Goal: Transaction & Acquisition: Purchase product/service

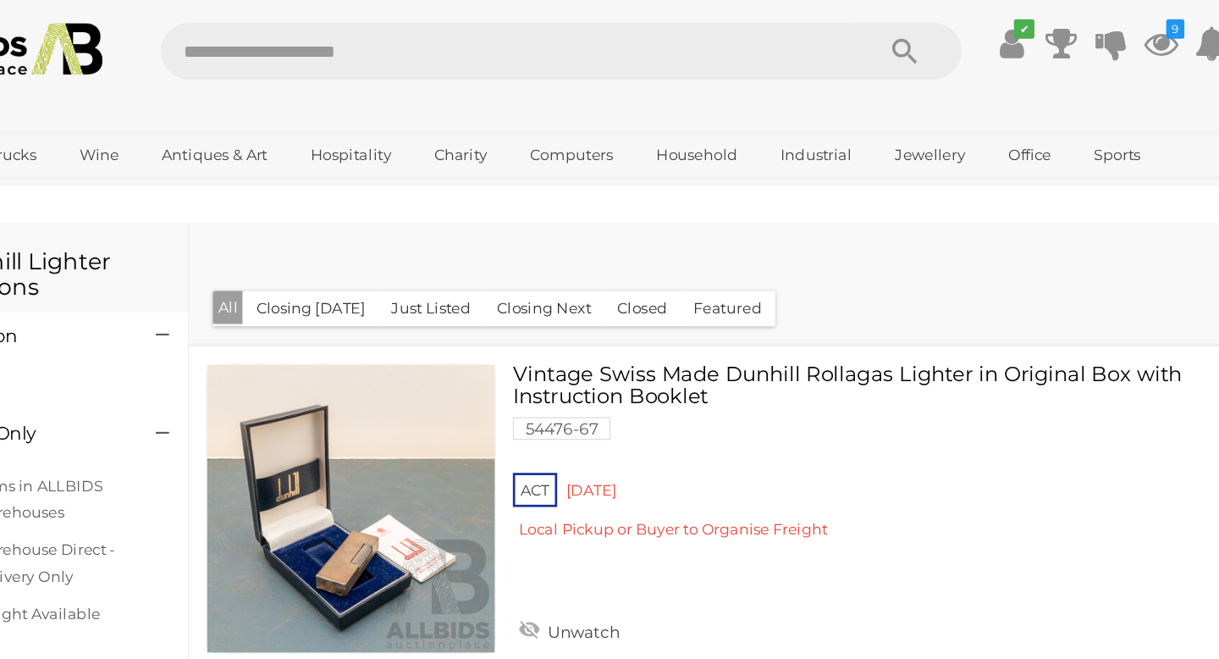
click at [365, 37] on input "text" at bounding box center [463, 38] width 513 height 42
type input "**********"
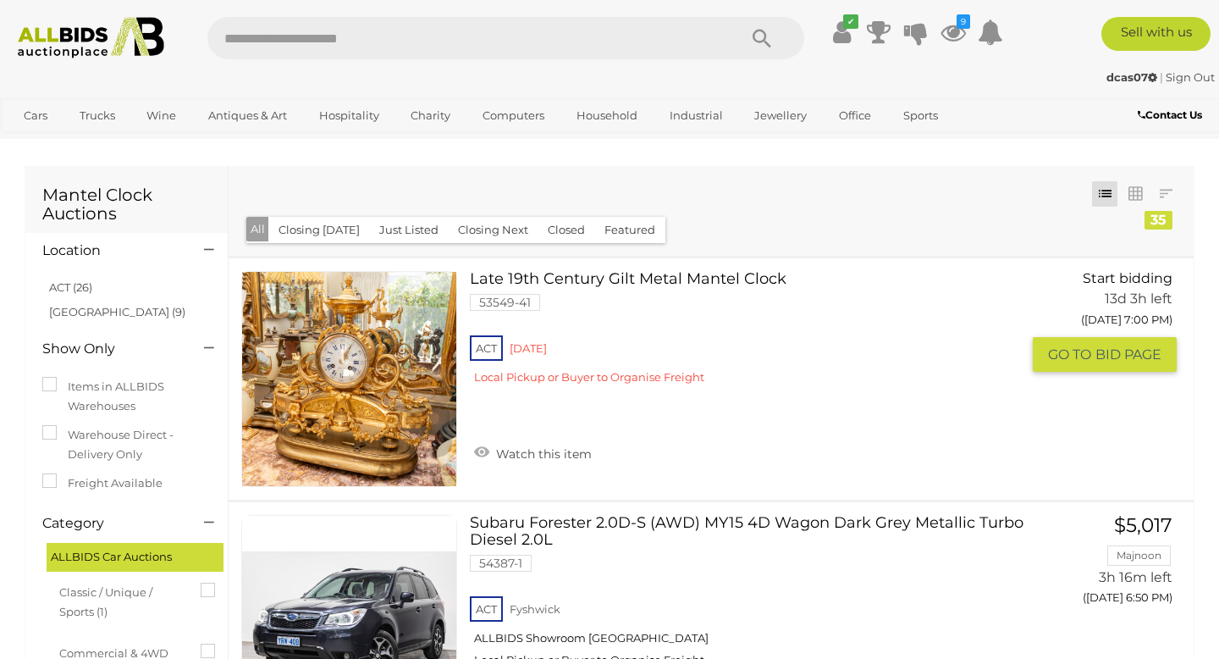
click at [383, 390] on link at bounding box center [349, 379] width 216 height 216
click at [220, 38] on input "text" at bounding box center [463, 38] width 513 height 42
type input "**********"
click at [545, 455] on link "Watch this item" at bounding box center [533, 451] width 126 height 25
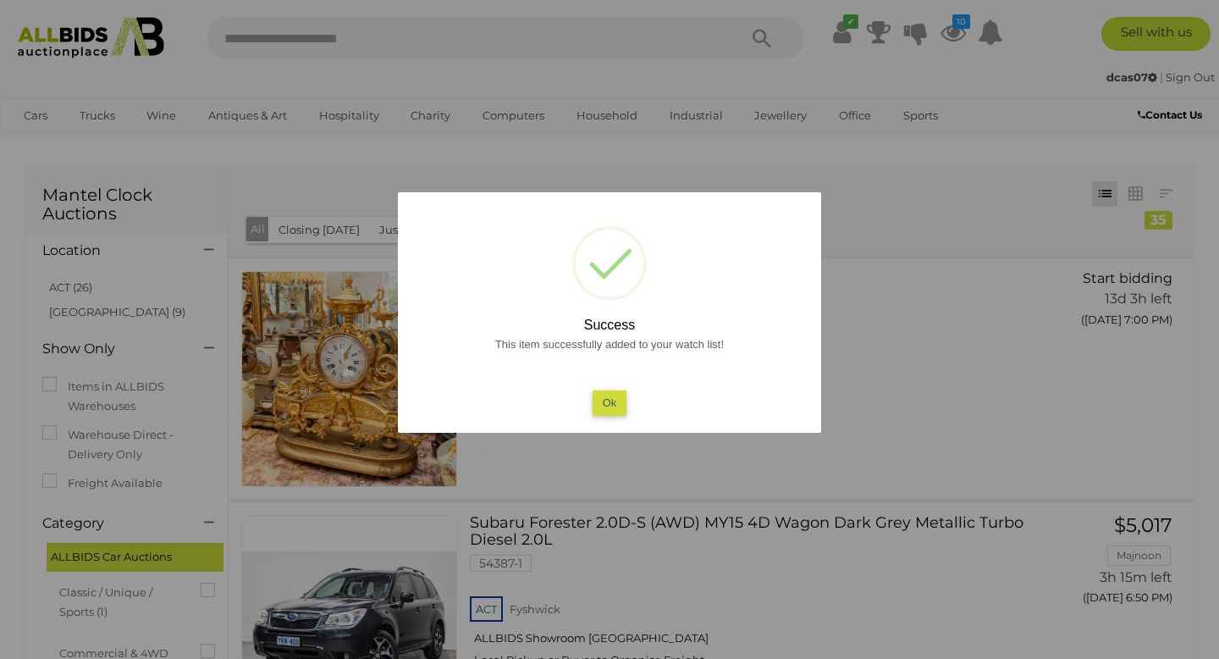
click at [605, 407] on button "Ok" at bounding box center [610, 402] width 35 height 25
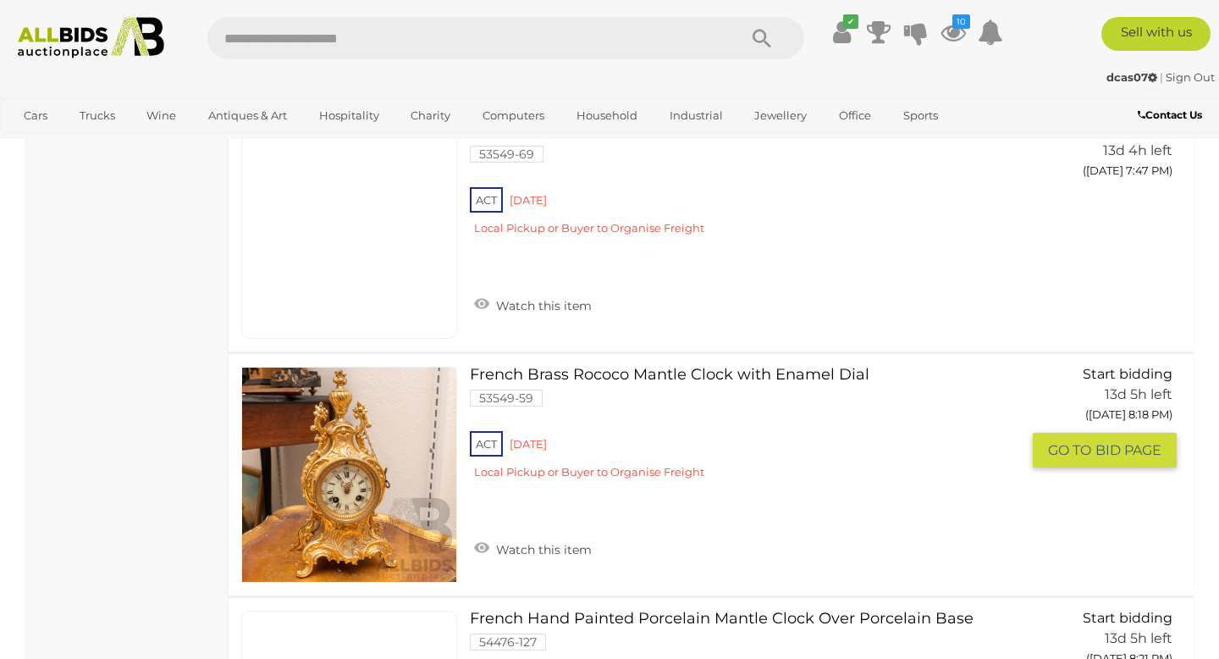
scroll to position [7680, 0]
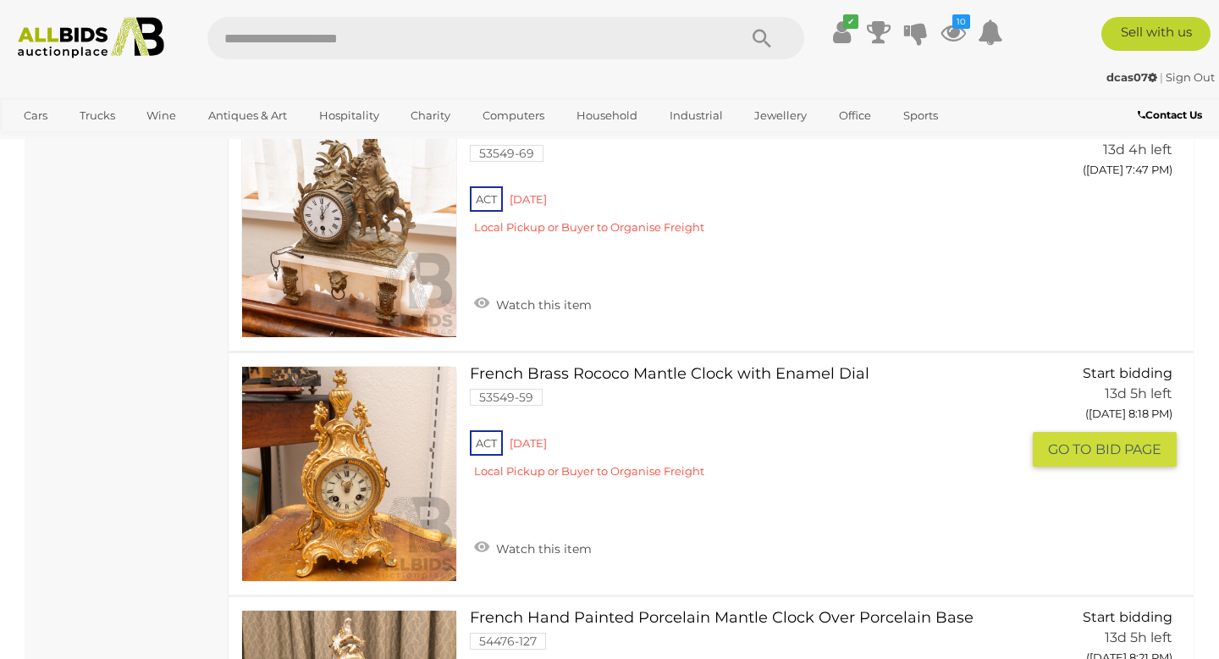
click at [701, 376] on link "French Brass Rococo Mantle Clock with Enamel Dial 53549-59 ACT Red Hill" at bounding box center [752, 429] width 538 height 126
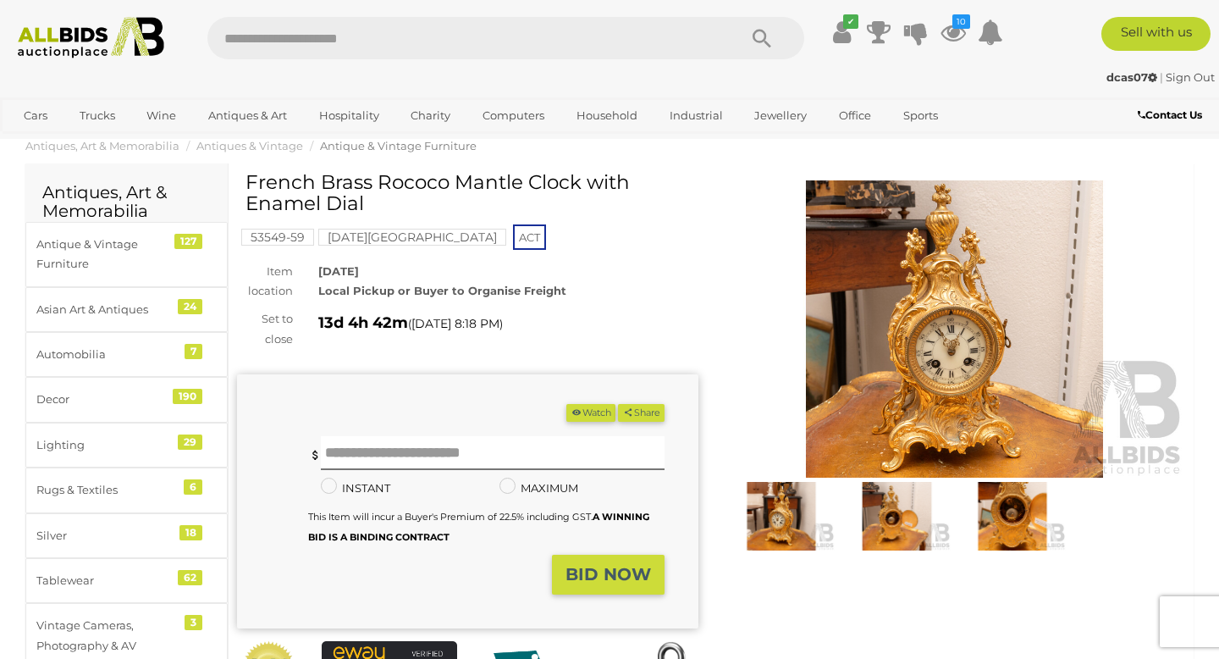
scroll to position [33, 0]
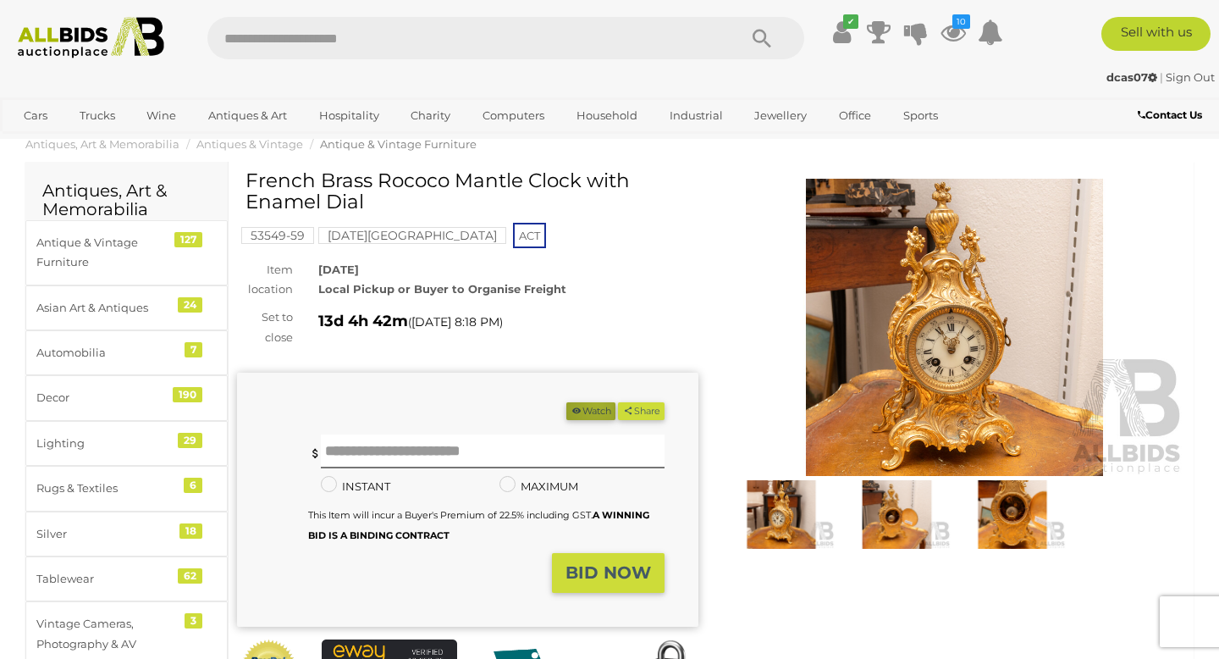
click at [589, 402] on button "Watch" at bounding box center [590, 411] width 49 height 18
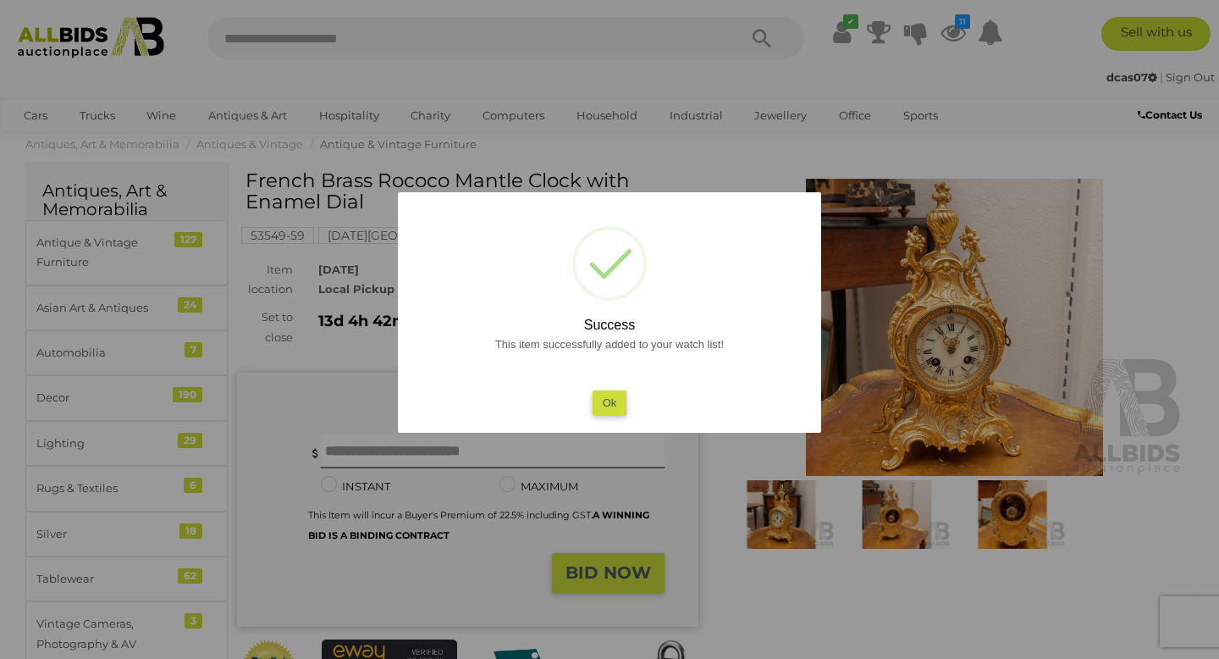
click at [609, 402] on button "Ok" at bounding box center [610, 402] width 35 height 25
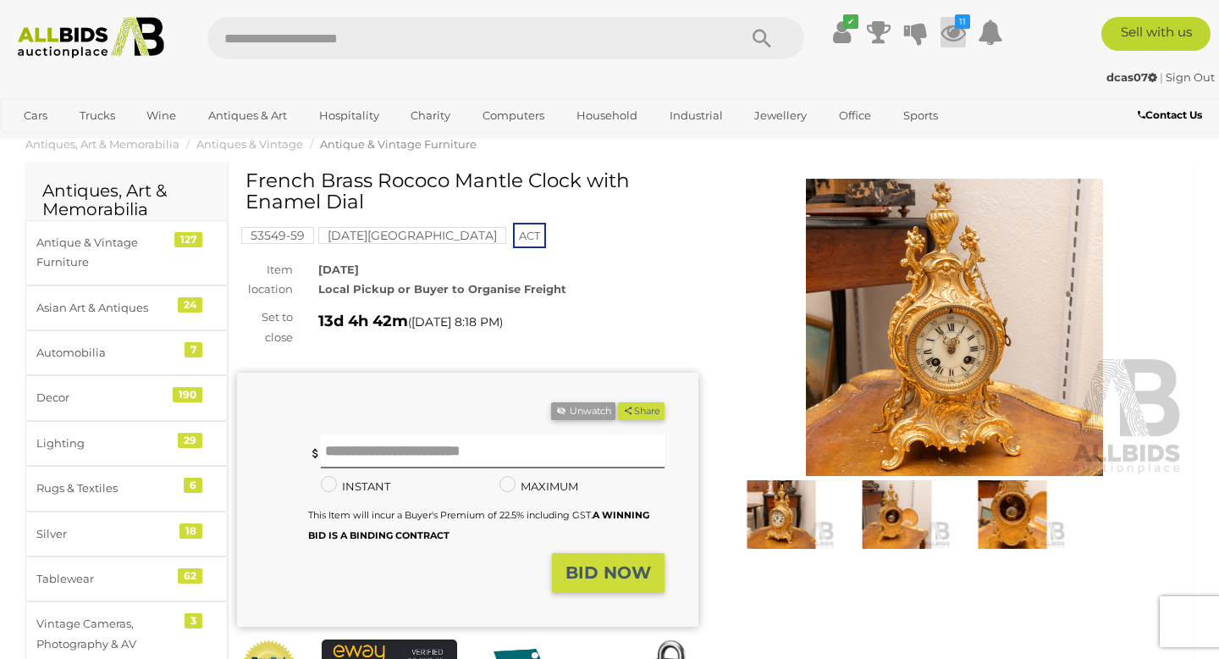
click at [951, 34] on icon at bounding box center [953, 32] width 25 height 30
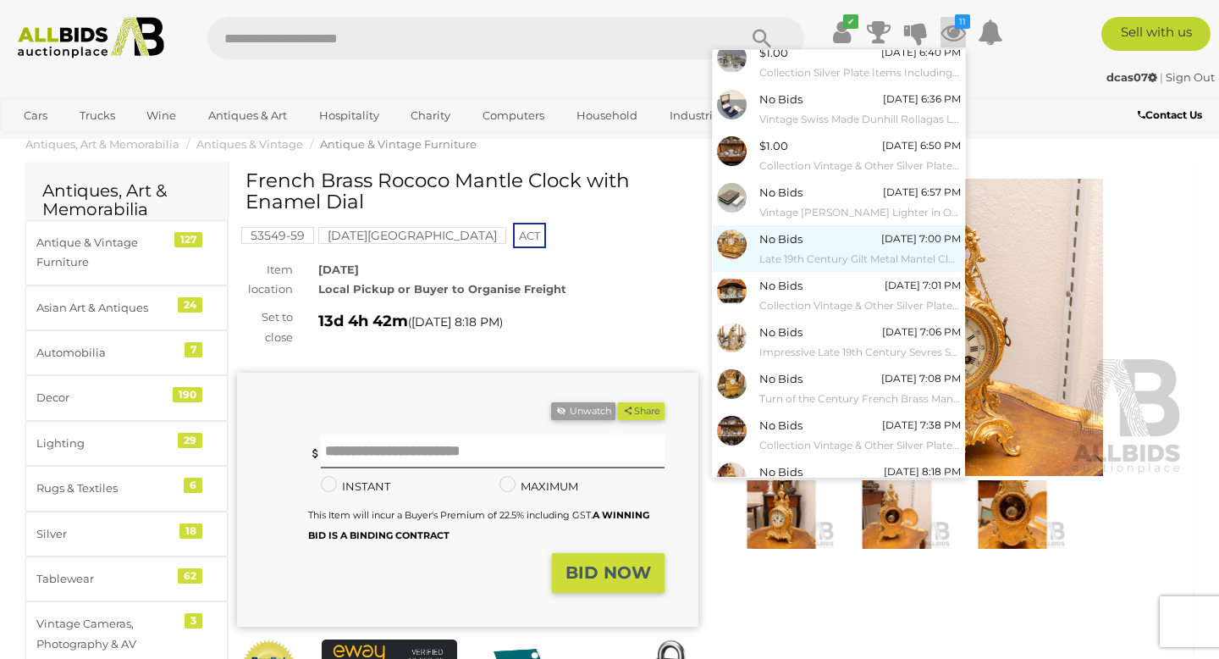
scroll to position [51, 0]
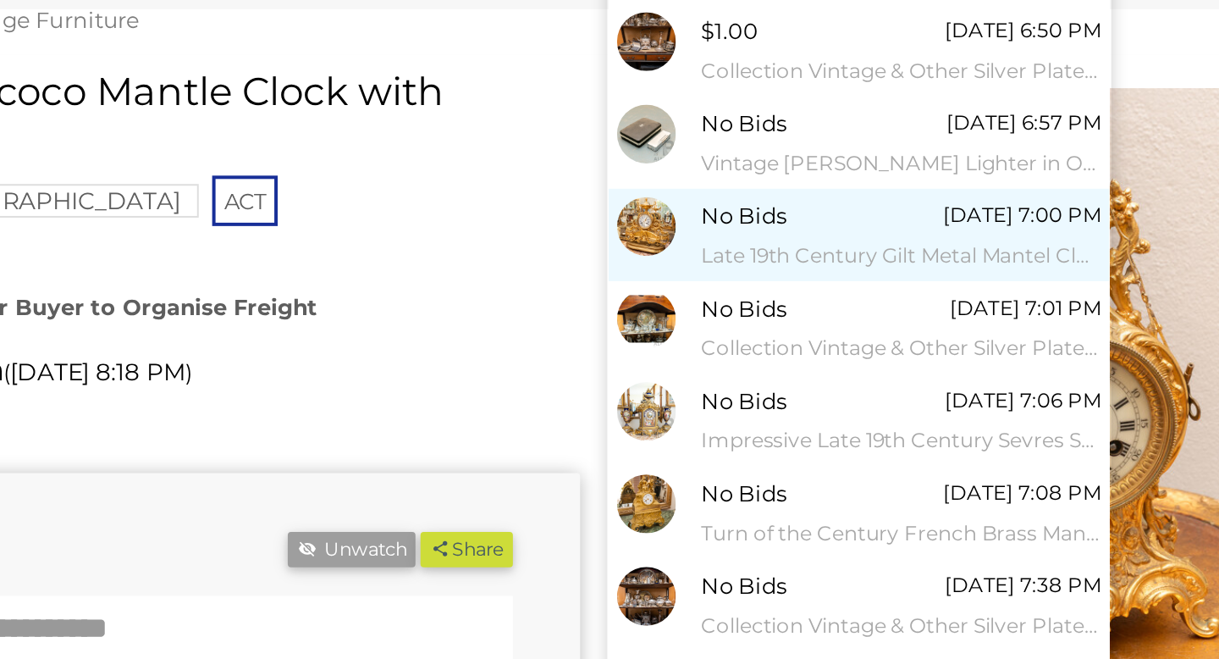
click at [786, 247] on span "No Bids" at bounding box center [780, 243] width 43 height 14
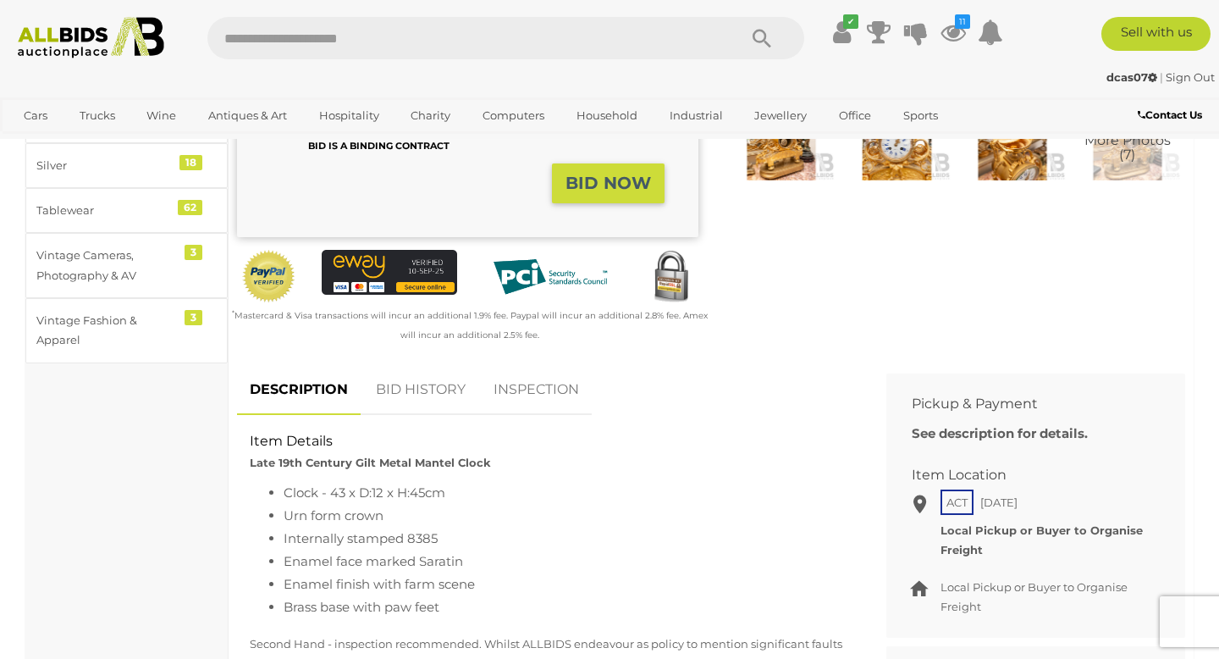
scroll to position [405, 0]
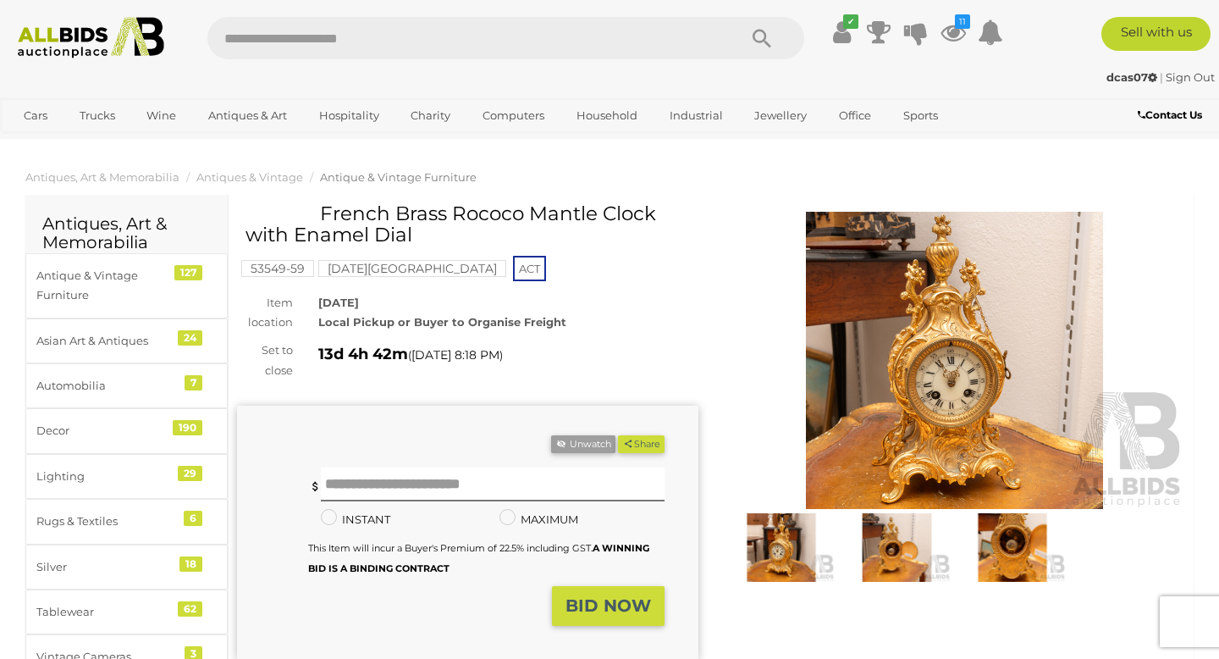
scroll to position [33, 0]
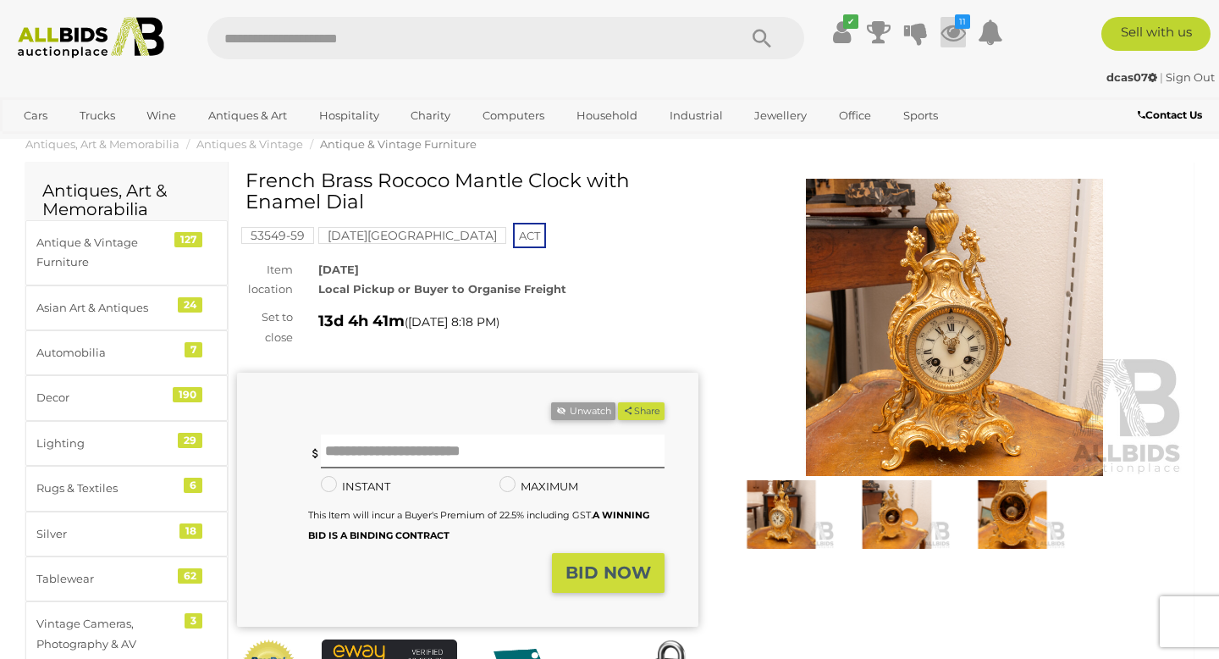
click at [941, 37] on icon at bounding box center [953, 32] width 25 height 30
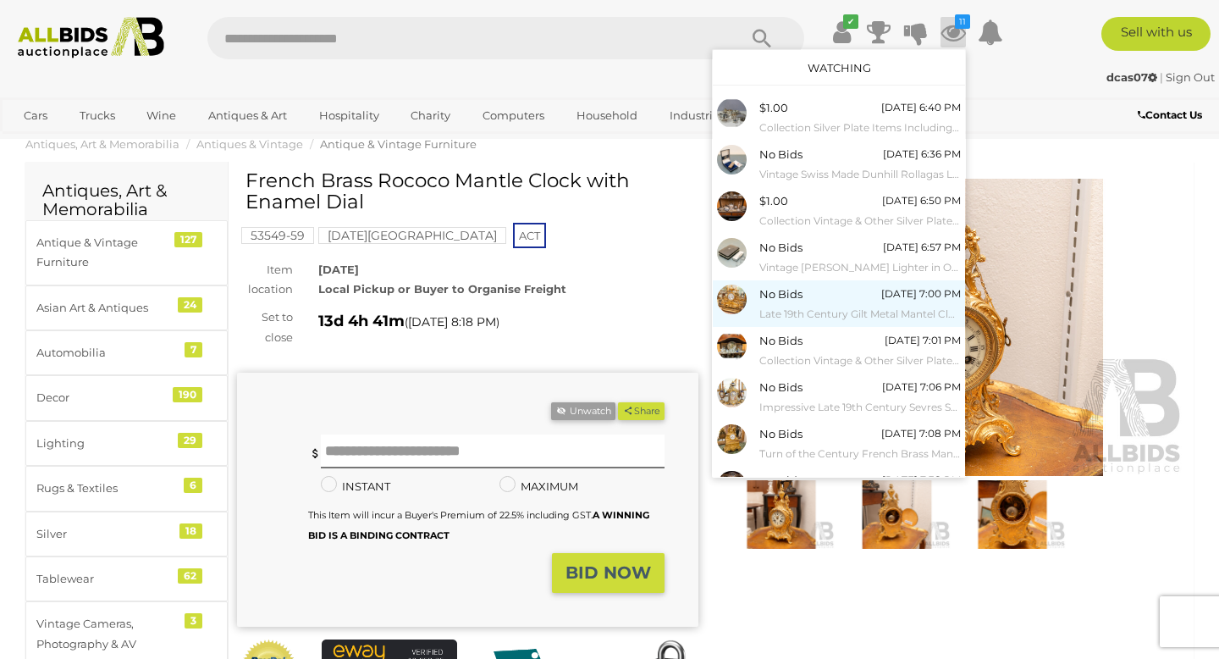
click at [783, 297] on span "No Bids" at bounding box center [780, 294] width 43 height 14
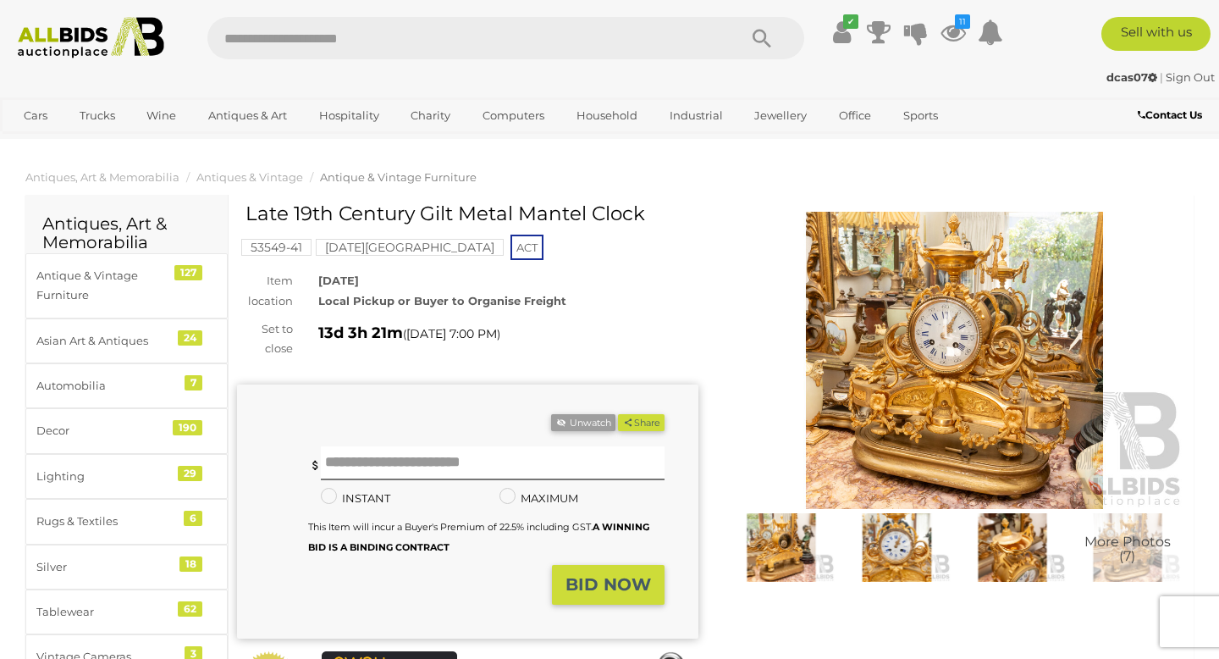
click at [250, 49] on input "text" at bounding box center [463, 38] width 513 height 42
type input "**********"
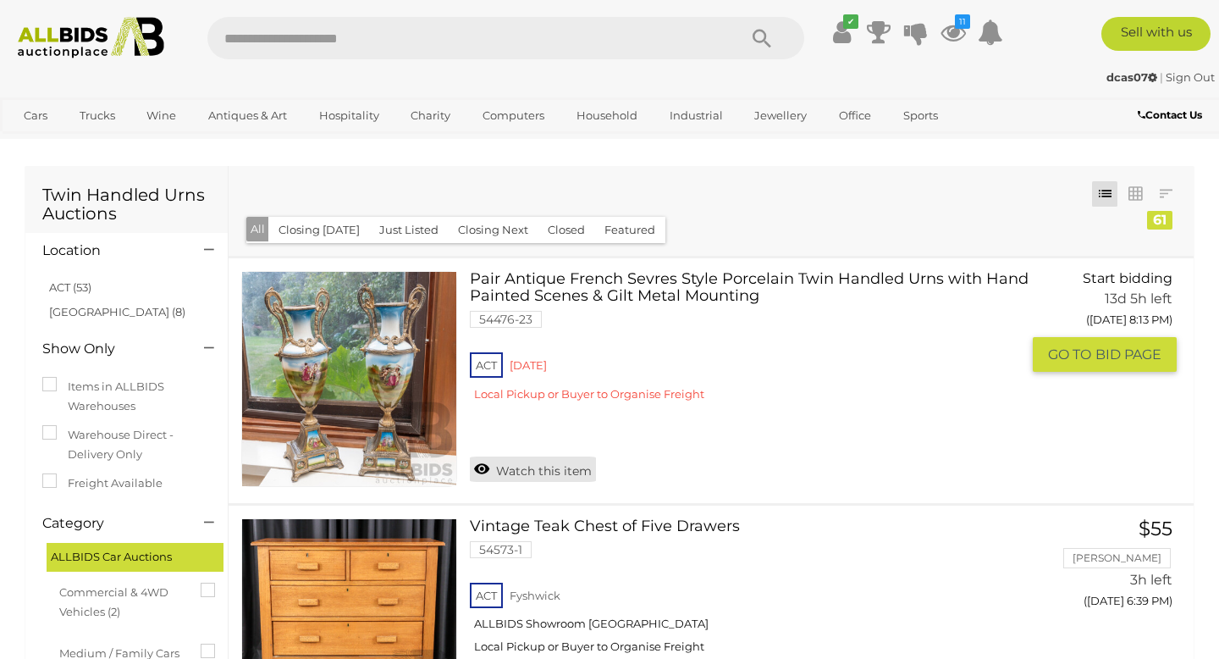
click at [544, 478] on link "Watch this item" at bounding box center [533, 468] width 126 height 25
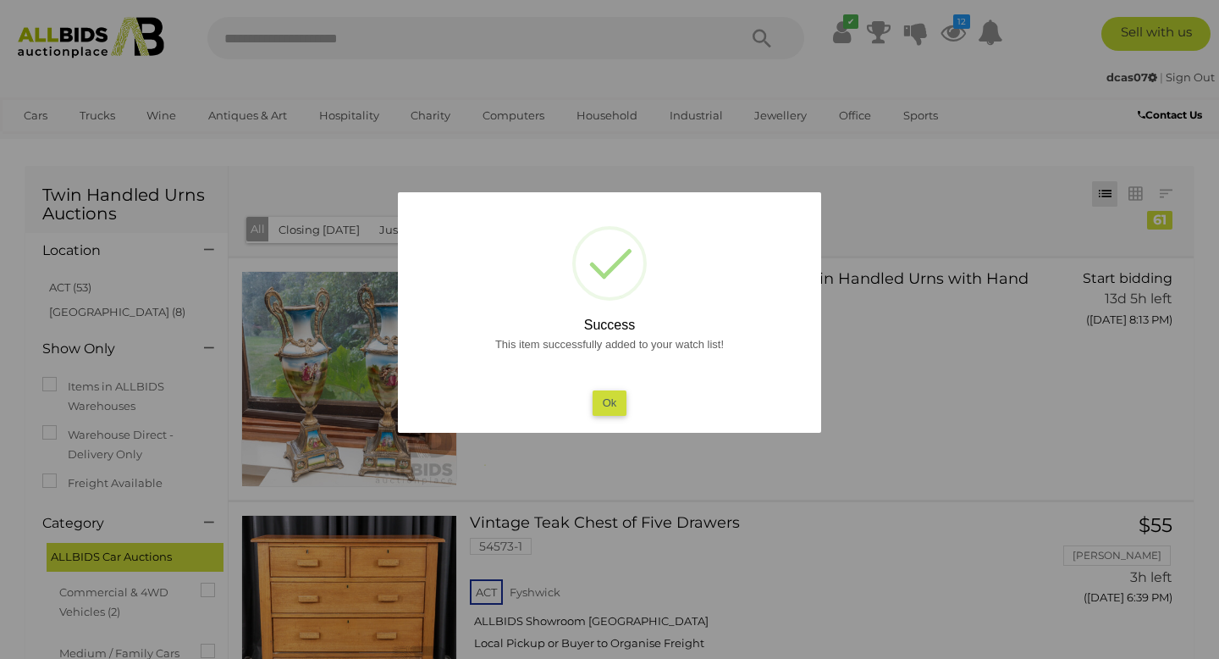
click at [605, 405] on button "Ok" at bounding box center [610, 402] width 35 height 25
